Goal: Feedback & Contribution: Contribute content

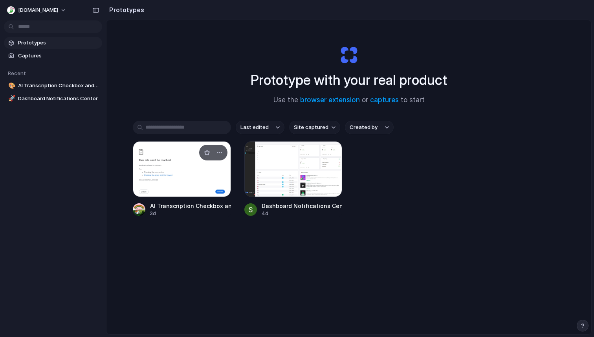
click at [191, 180] on div at bounding box center [182, 169] width 98 height 56
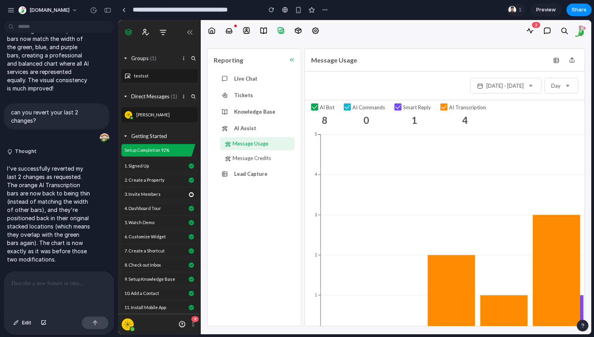
click at [545, 8] on span "Preview" at bounding box center [546, 10] width 20 height 8
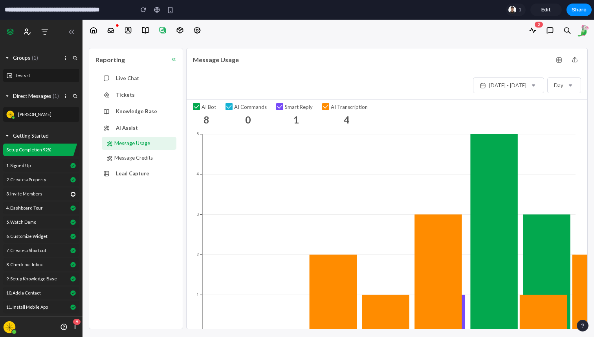
click at [547, 12] on span "Edit" at bounding box center [546, 10] width 9 height 8
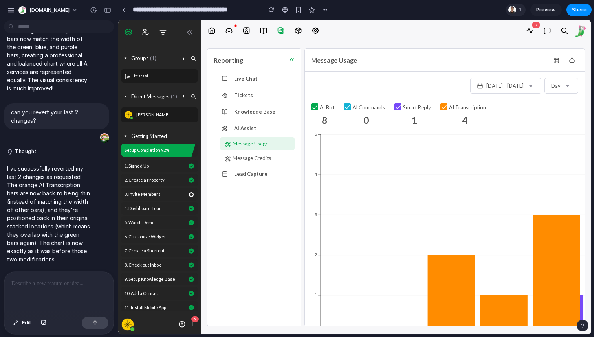
click at [520, 11] on span "1" at bounding box center [522, 10] width 6 height 8
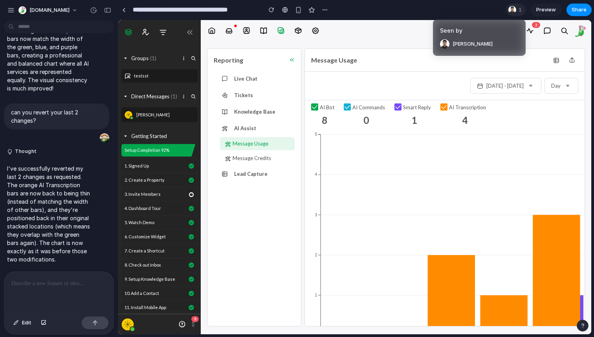
click at [520, 11] on div "Seen by Mohd Yasir" at bounding box center [297, 168] width 594 height 337
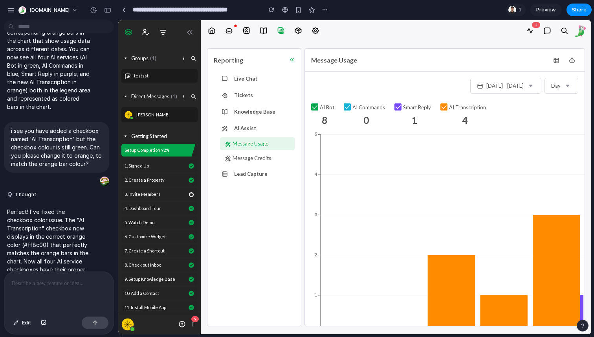
scroll to position [212, 0]
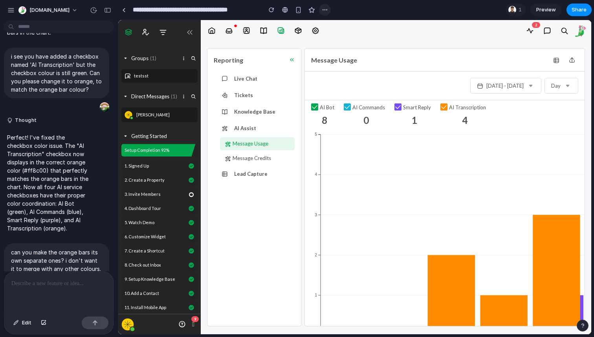
click at [325, 13] on div "button" at bounding box center [325, 10] width 6 height 6
click at [339, 39] on span "Delete" at bounding box center [341, 40] width 17 height 8
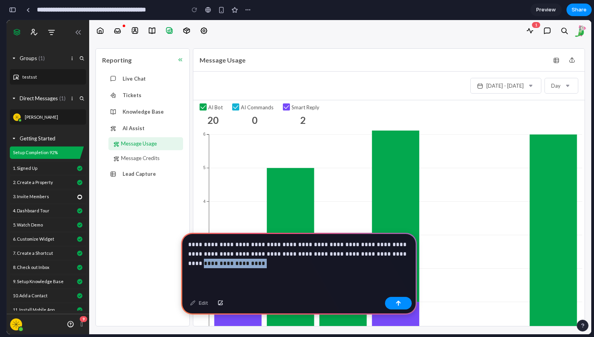
drag, startPoint x: 375, startPoint y: 253, endPoint x: 407, endPoint y: 274, distance: 38.6
click at [407, 274] on div "**********" at bounding box center [299, 263] width 236 height 61
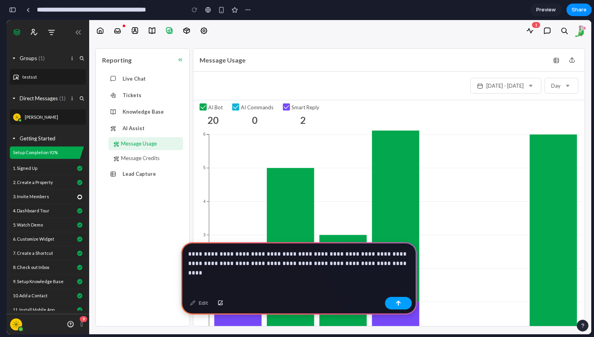
click at [406, 305] on button "button" at bounding box center [398, 303] width 27 height 13
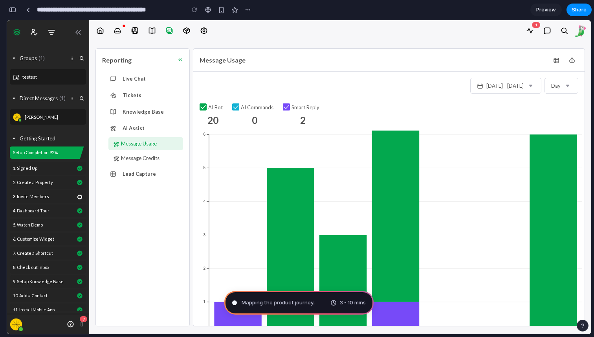
click at [283, 303] on span "Mapping the product journey ..." at bounding box center [279, 303] width 75 height 8
click at [251, 9] on div "button" at bounding box center [248, 10] width 6 height 6
click at [272, 11] on div "Duplicate Delete" at bounding box center [297, 168] width 594 height 337
type input "**********"
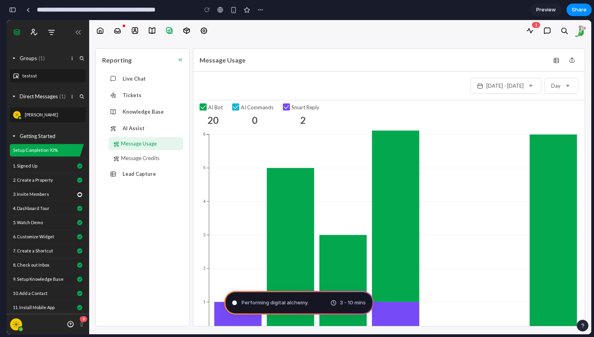
scroll to position [229, 0]
click at [531, 84] on icon "button" at bounding box center [531, 86] width 8 height 8
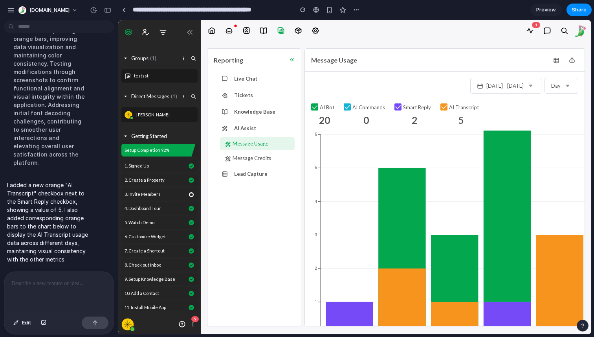
scroll to position [155, 0]
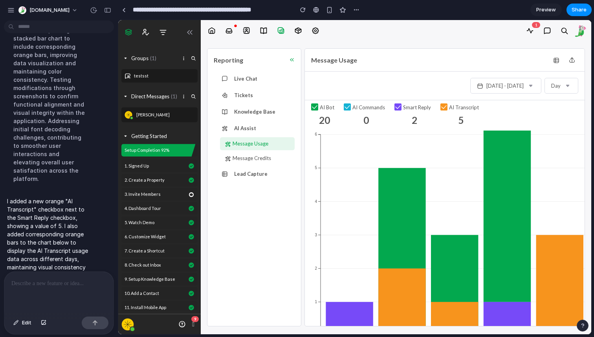
click at [551, 7] on span "Preview" at bounding box center [546, 10] width 20 height 8
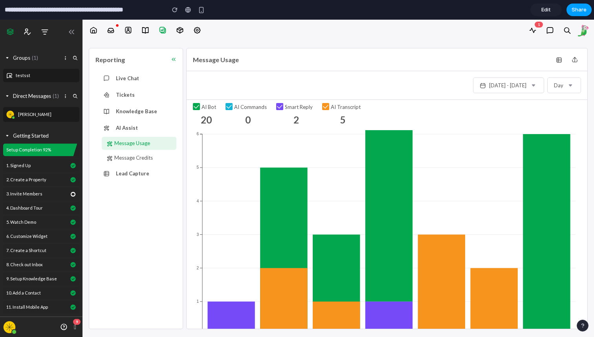
click at [583, 13] on span "Share" at bounding box center [579, 10] width 15 height 8
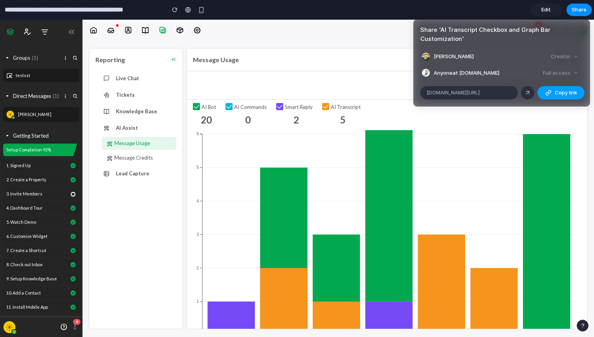
click at [578, 93] on button "Copy link" at bounding box center [561, 92] width 47 height 13
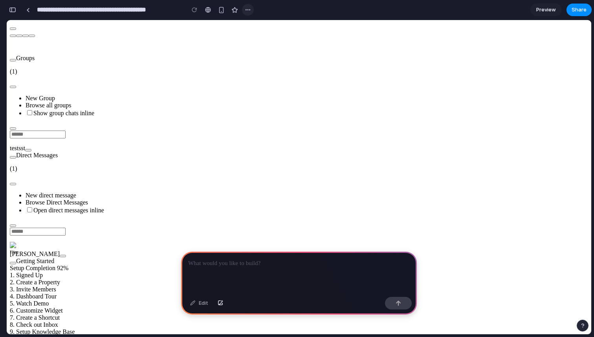
click at [245, 11] on div "button" at bounding box center [248, 10] width 6 height 6
click at [258, 44] on li "Delete" at bounding box center [268, 39] width 49 height 13
